Goal: Navigation & Orientation: Find specific page/section

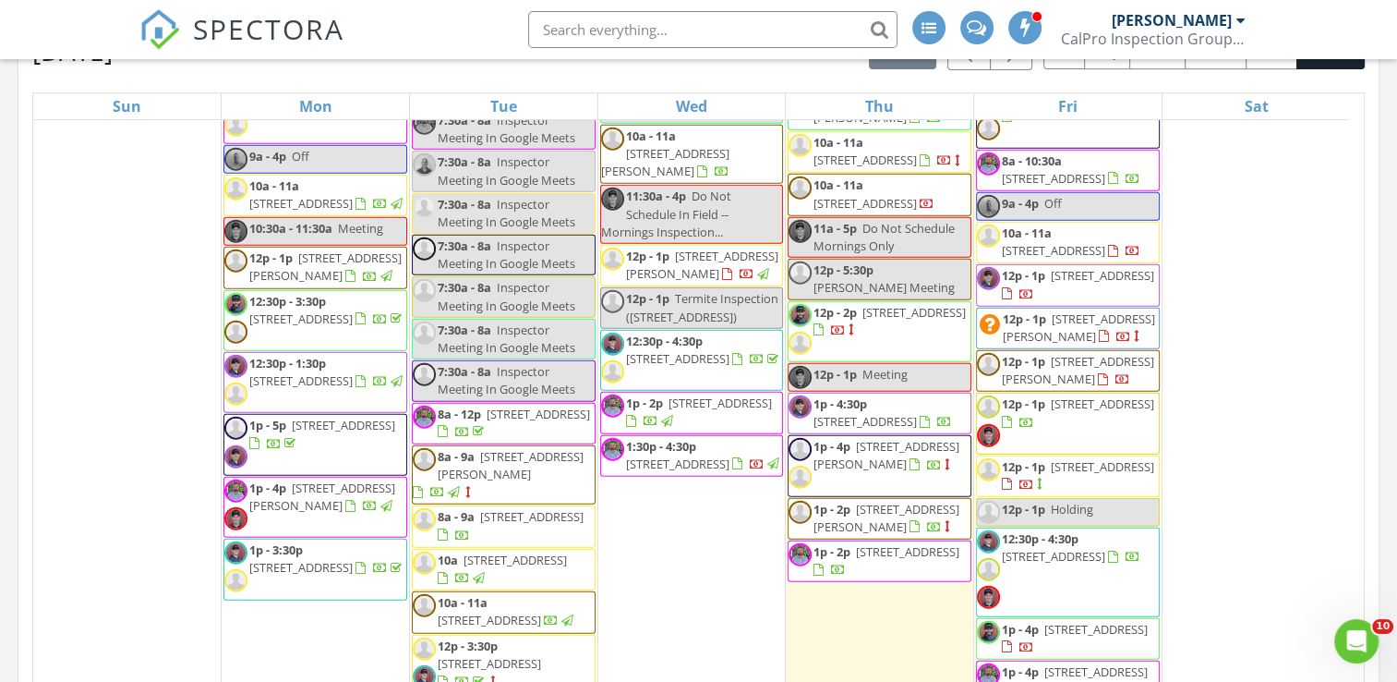
scroll to position [4455, 0]
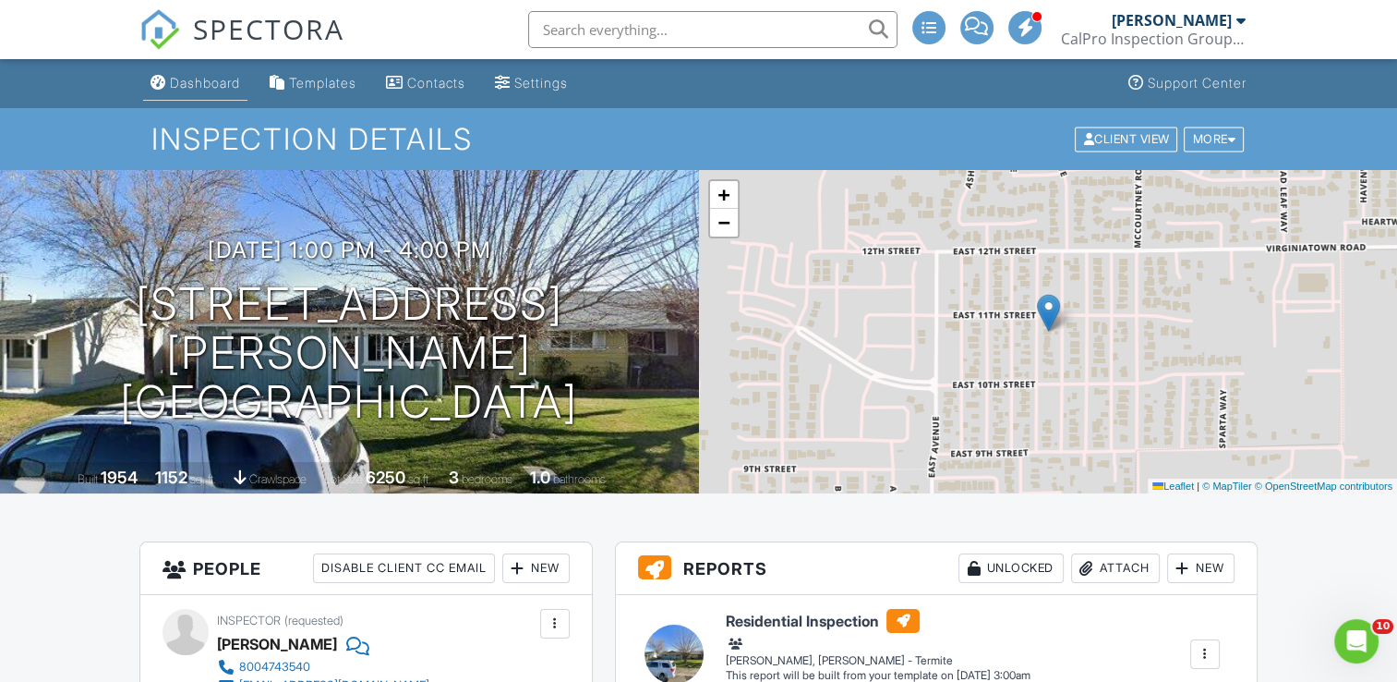
click at [219, 87] on div "Dashboard" at bounding box center [205, 83] width 70 height 16
